Goal: Information Seeking & Learning: Learn about a topic

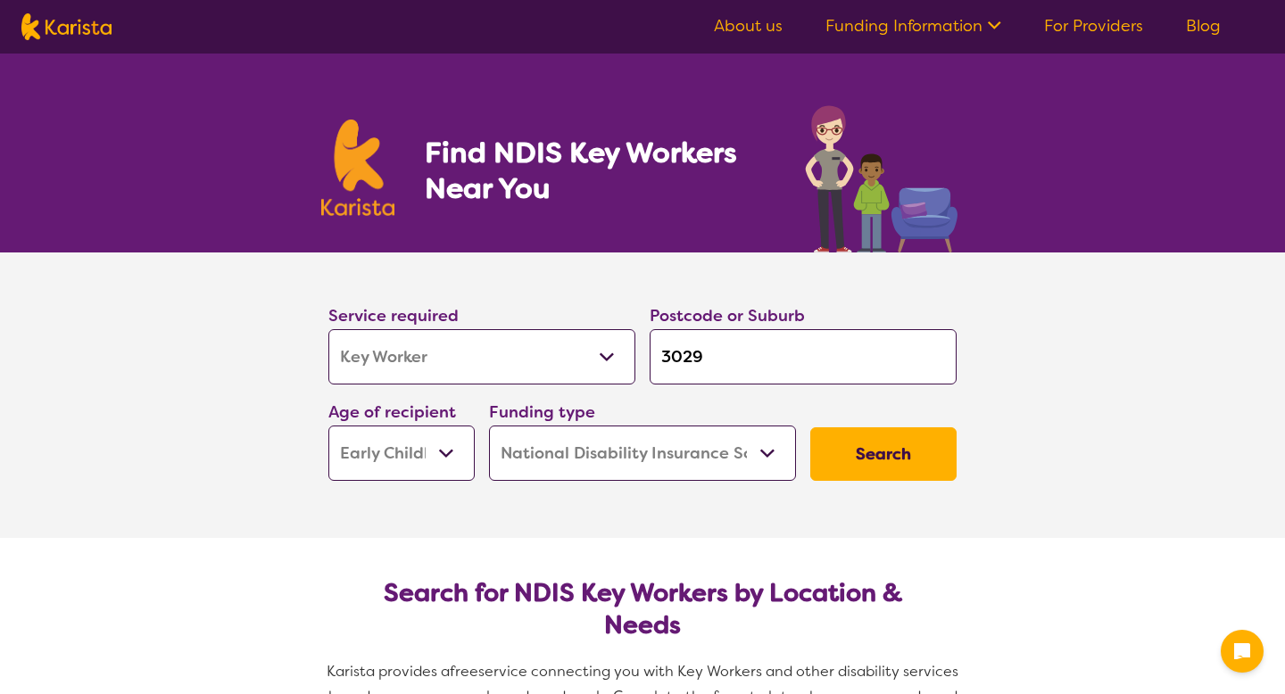
select select "Key Worker"
select select "EC"
select select "NDIS"
select select "Key Worker"
select select "EC"
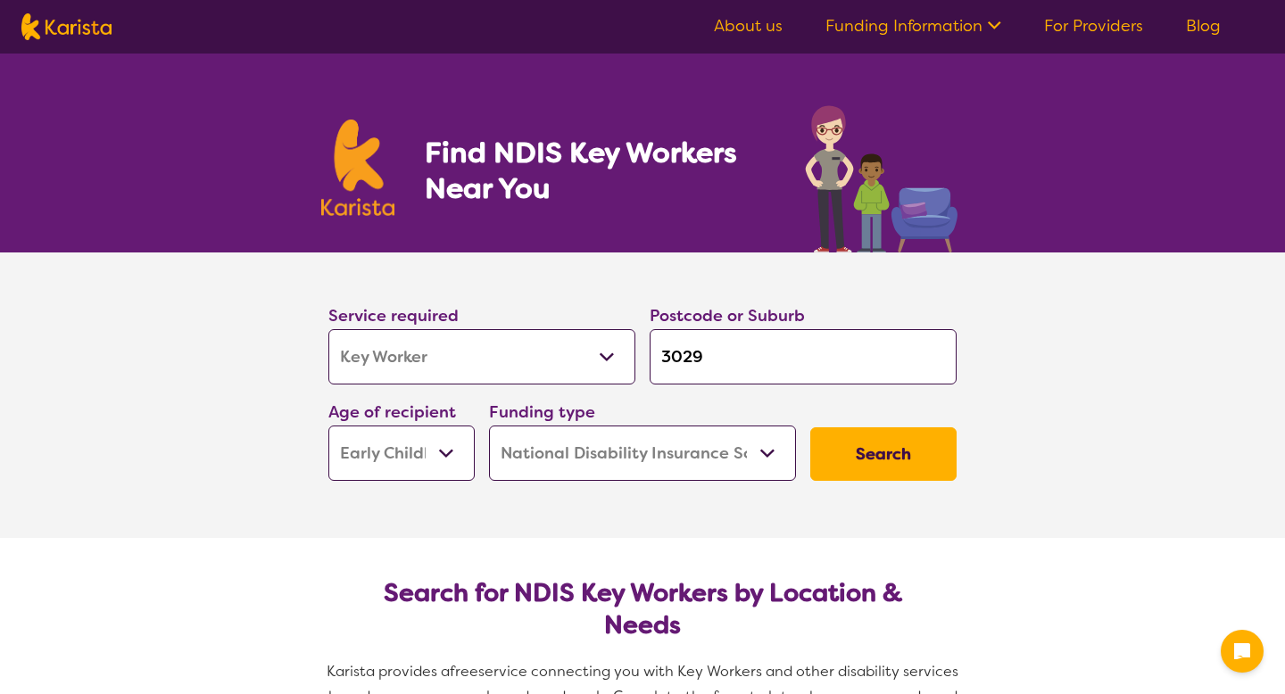
select select "NDIS"
click at [1182, 15] on ul "About us Funding Information NDIS - National Disability Insurance Scheme HCP - …" at bounding box center [967, 26] width 550 height 29
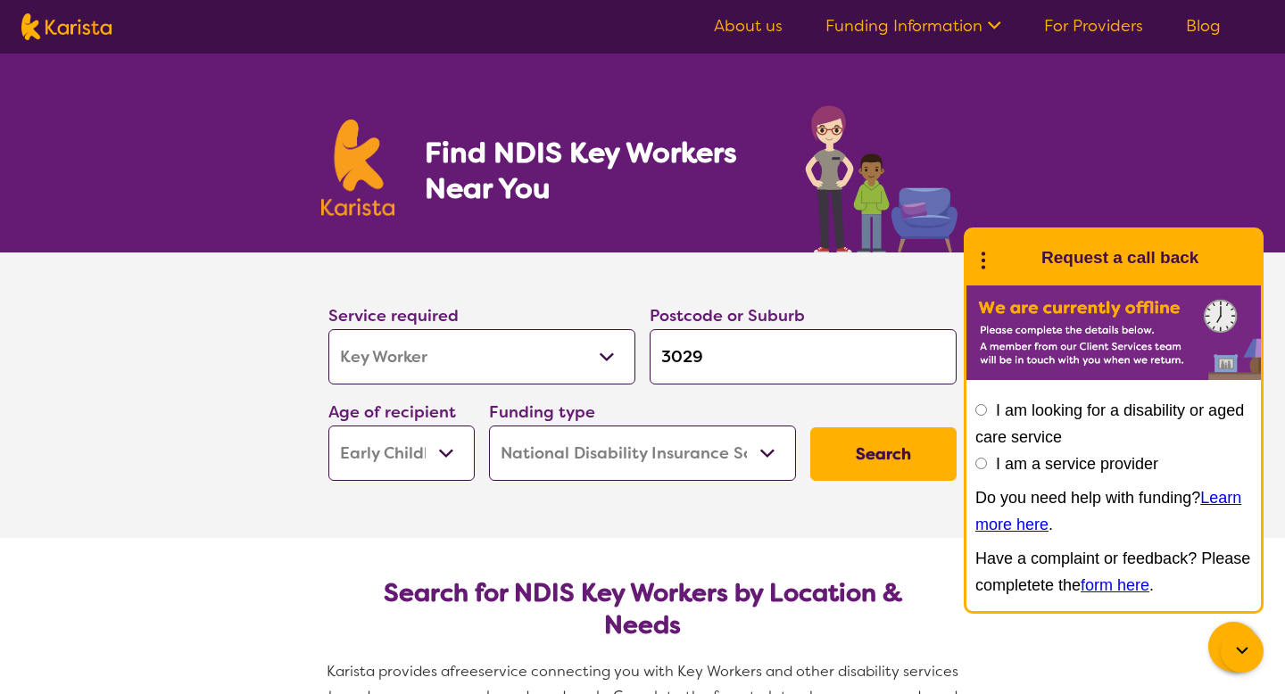
click at [1196, 29] on link "Blog" at bounding box center [1203, 25] width 35 height 21
